Goal: Information Seeking & Learning: Learn about a topic

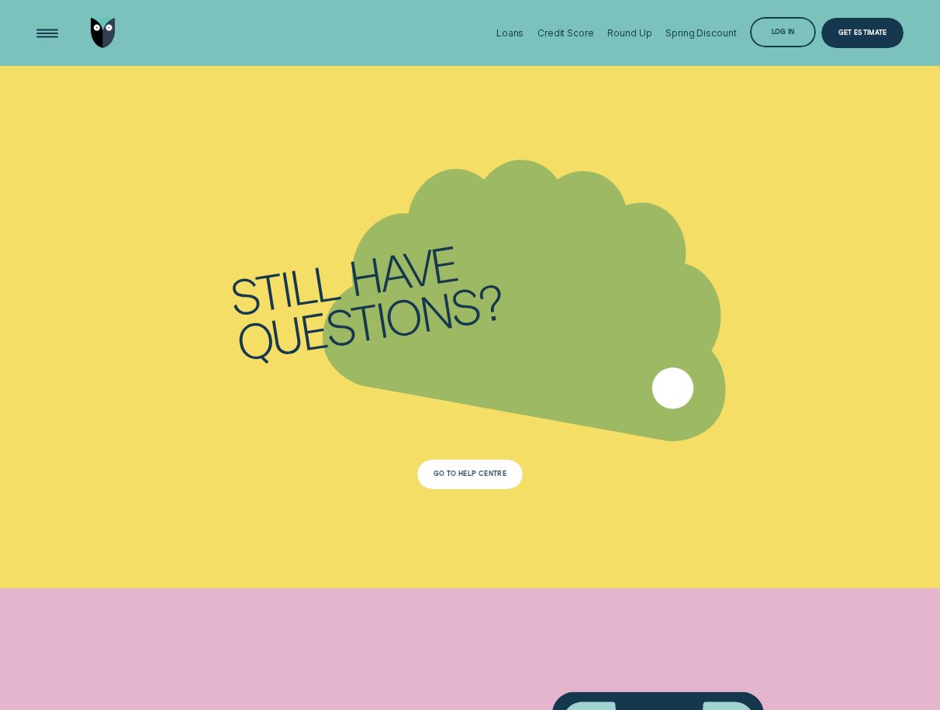
scroll to position [3335, 0]
click at [460, 475] on div "Go To Help Centre" at bounding box center [470, 474] width 73 height 5
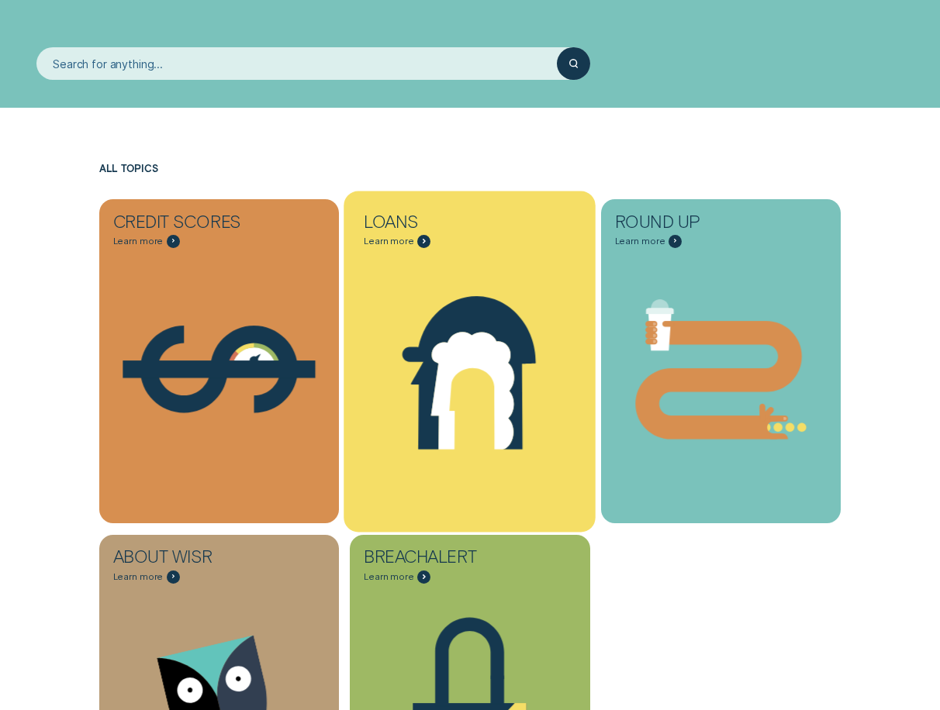
scroll to position [388, 0]
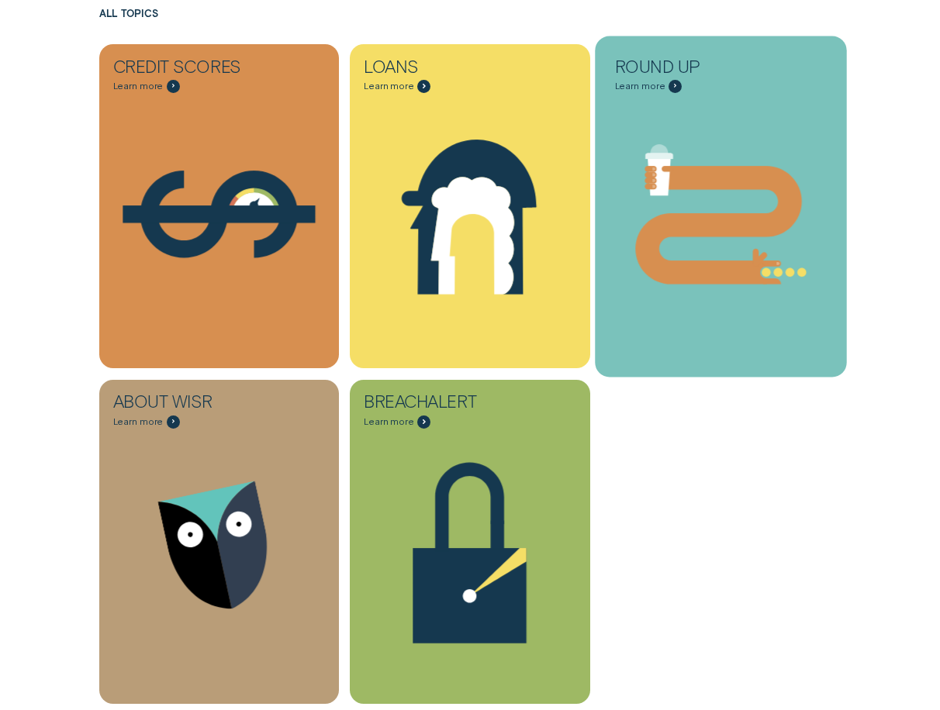
click at [761, 147] on icon "Round Up - Learn more" at bounding box center [721, 215] width 252 height 192
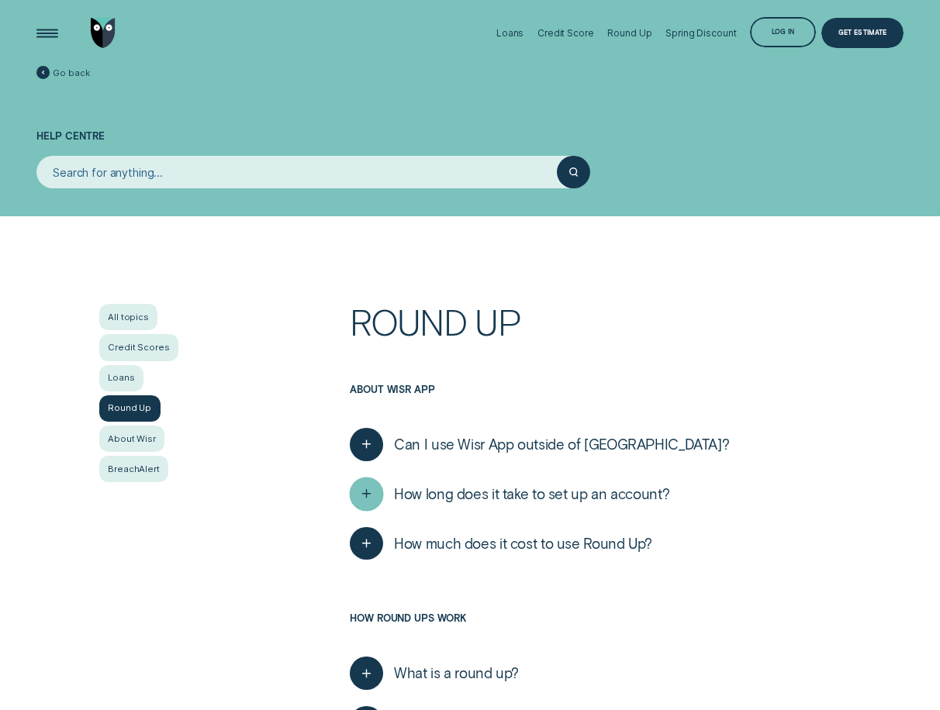
click at [367, 498] on line "button" at bounding box center [367, 494] width 0 height 8
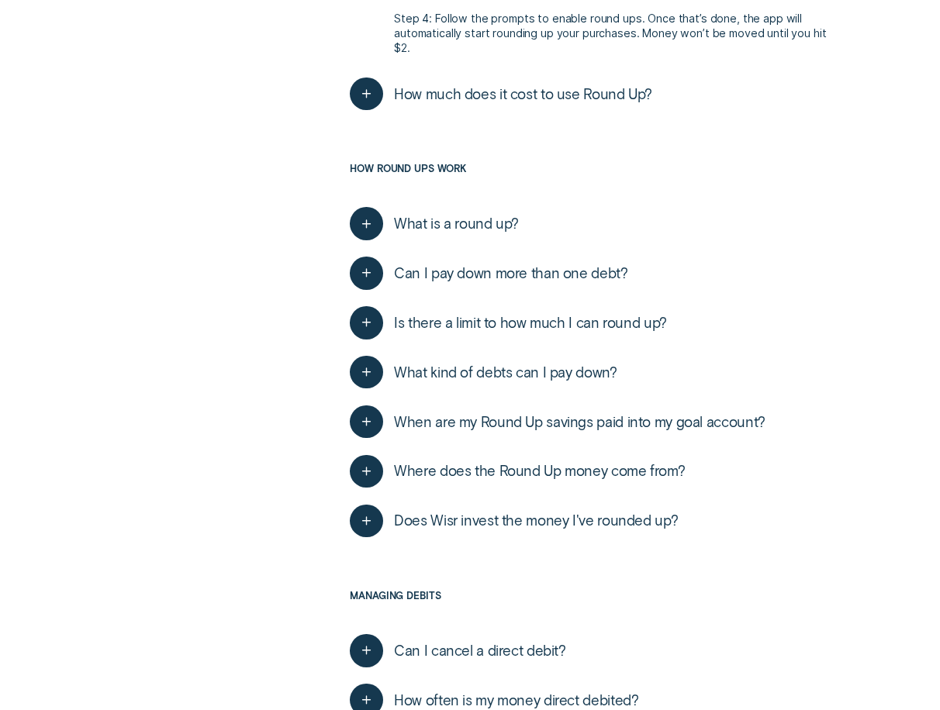
scroll to position [698, 0]
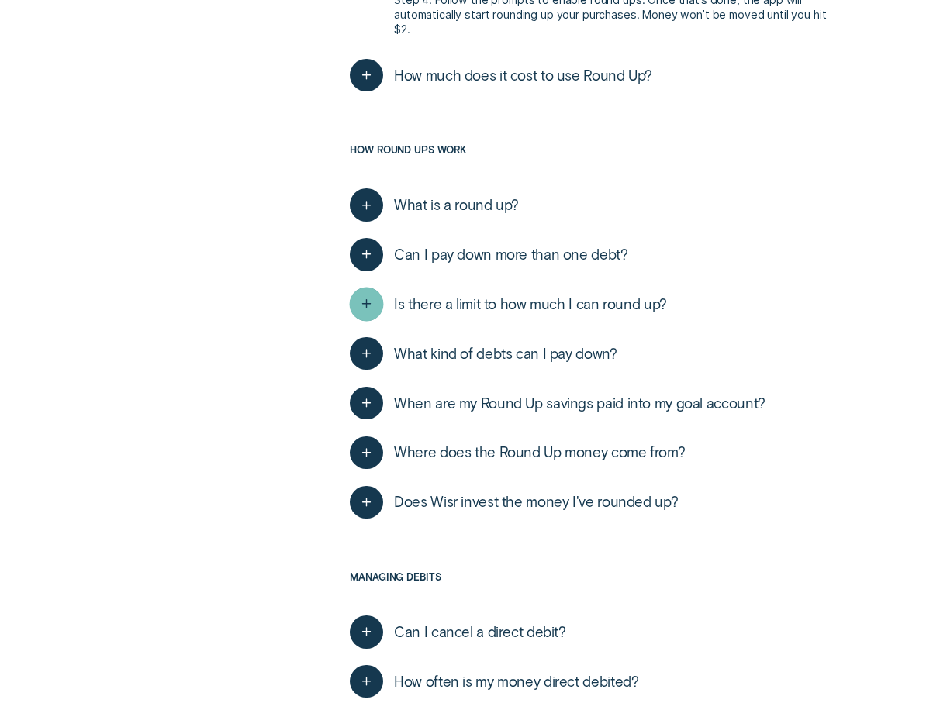
click at [367, 300] on line "button" at bounding box center [367, 304] width 0 height 8
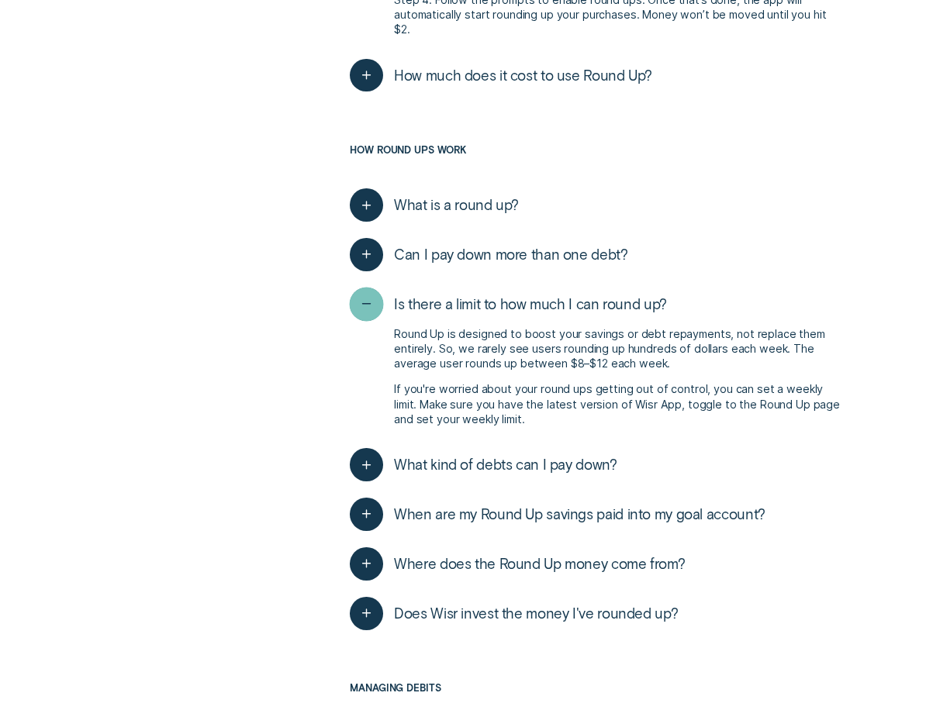
click at [367, 304] on line "button" at bounding box center [367, 304] width 8 height 0
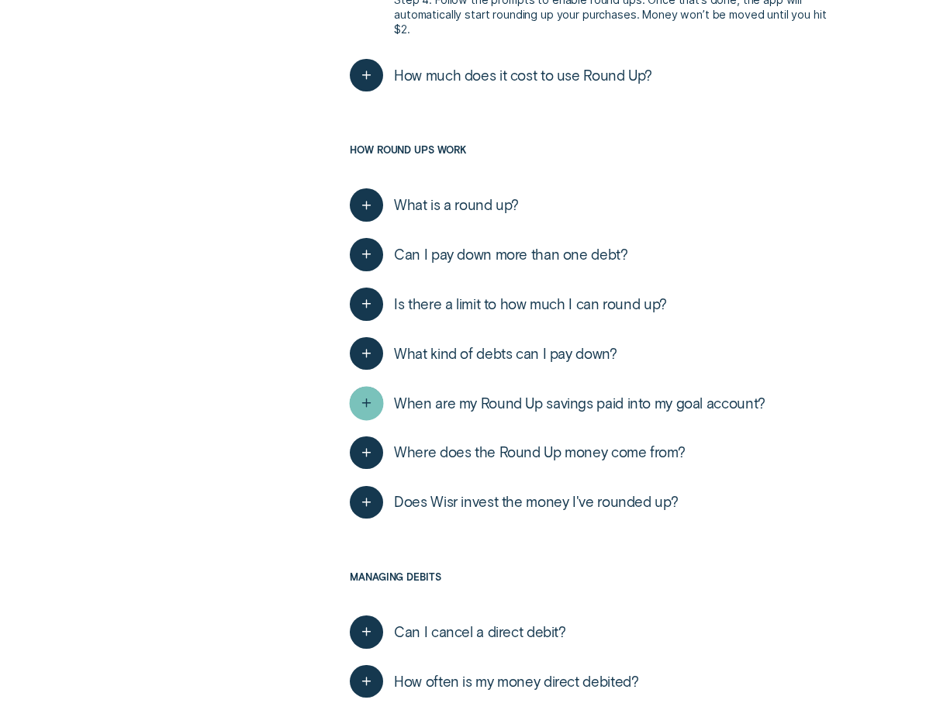
click at [371, 396] on icon "button" at bounding box center [366, 404] width 17 height 24
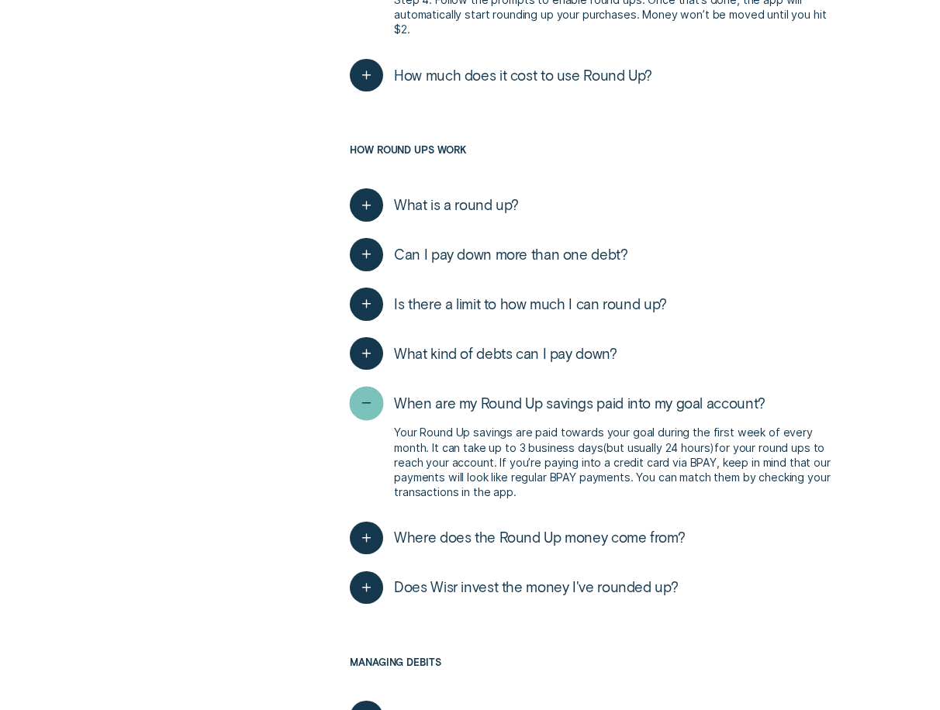
click at [371, 396] on icon "button" at bounding box center [366, 404] width 17 height 24
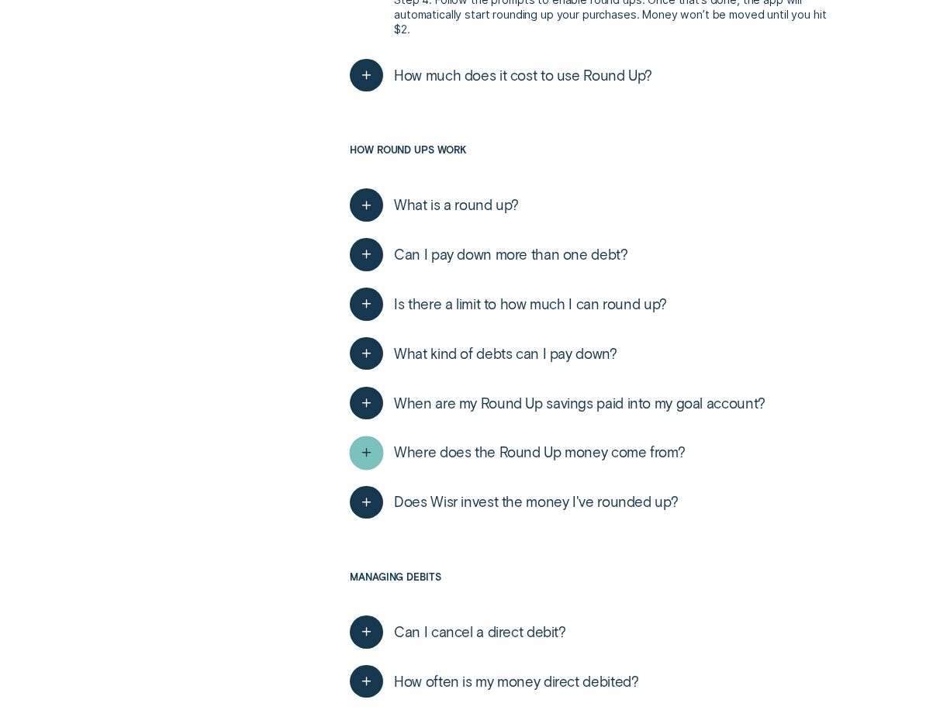
click at [378, 442] on div "button" at bounding box center [366, 452] width 33 height 33
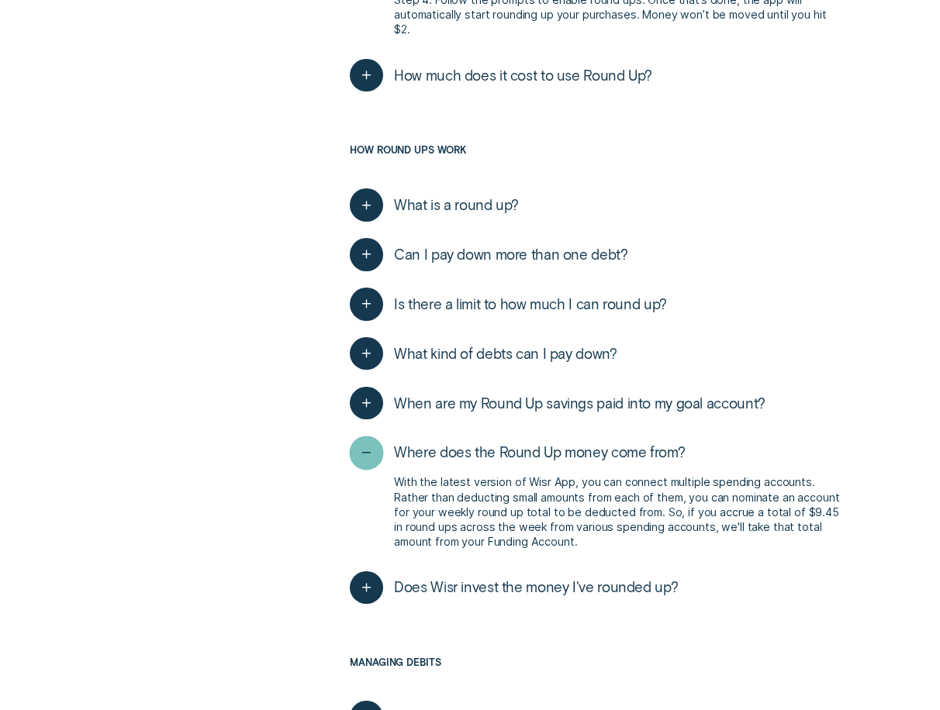
click at [371, 441] on icon "button" at bounding box center [366, 453] width 17 height 24
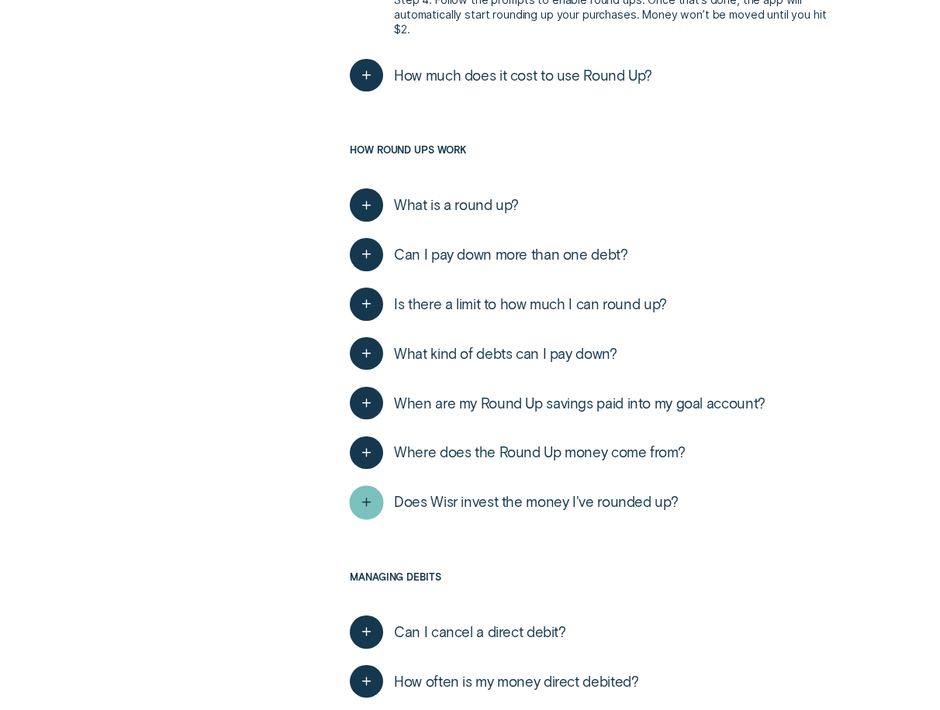
click at [367, 499] on line "button" at bounding box center [367, 503] width 0 height 8
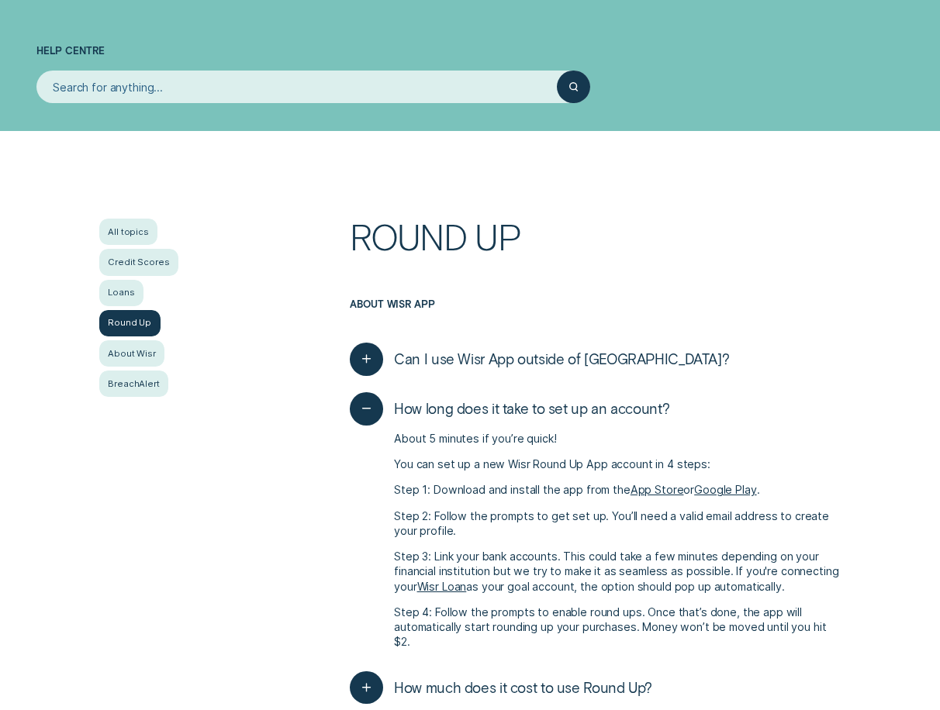
scroll to position [0, 0]
